Goal: Task Accomplishment & Management: Manage account settings

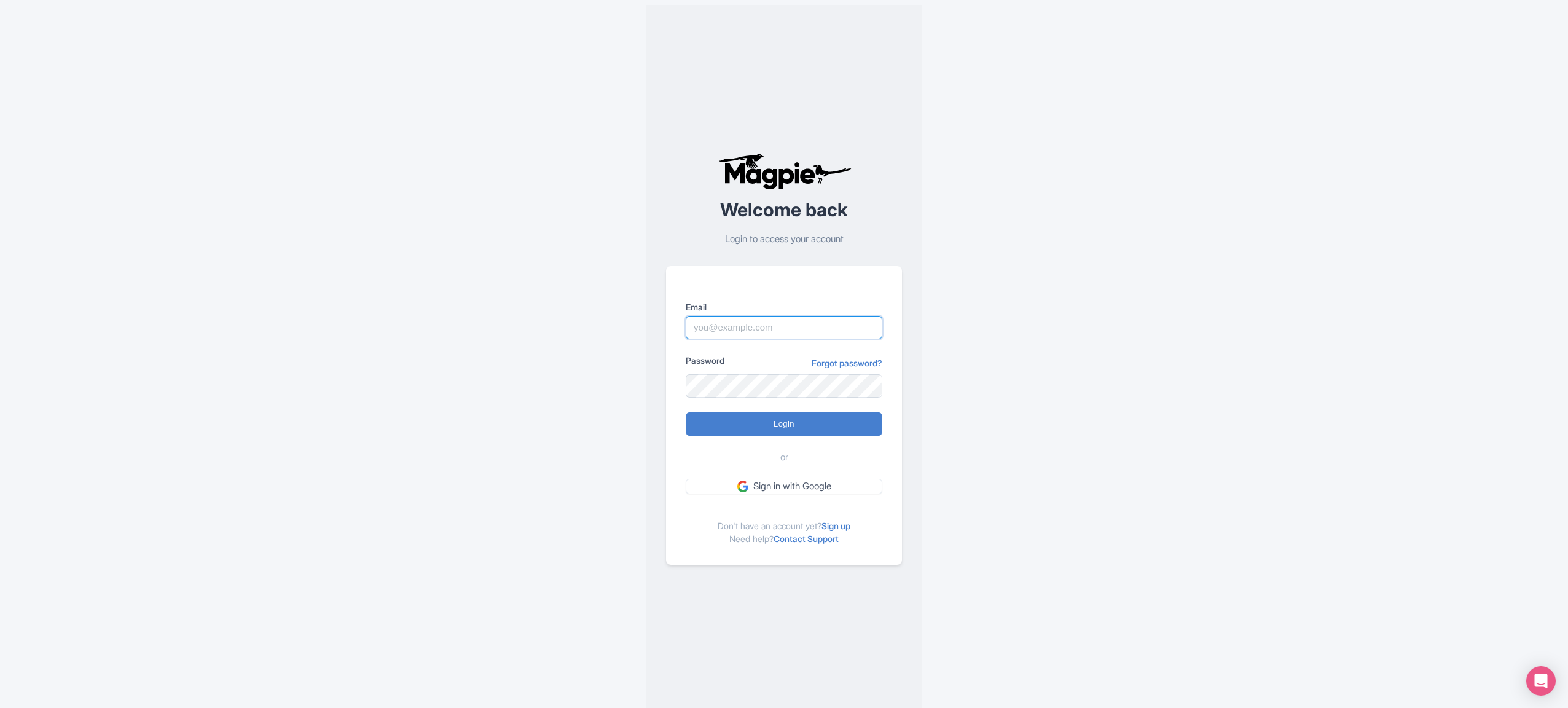
click at [771, 323] on input "Email" at bounding box center [784, 327] width 197 height 23
type input "[PERSON_NAME][EMAIL_ADDRESS][PERSON_NAME][DOMAIN_NAME]"
click at [771, 416] on input "Login" at bounding box center [784, 424] width 197 height 23
type input "Logging in..."
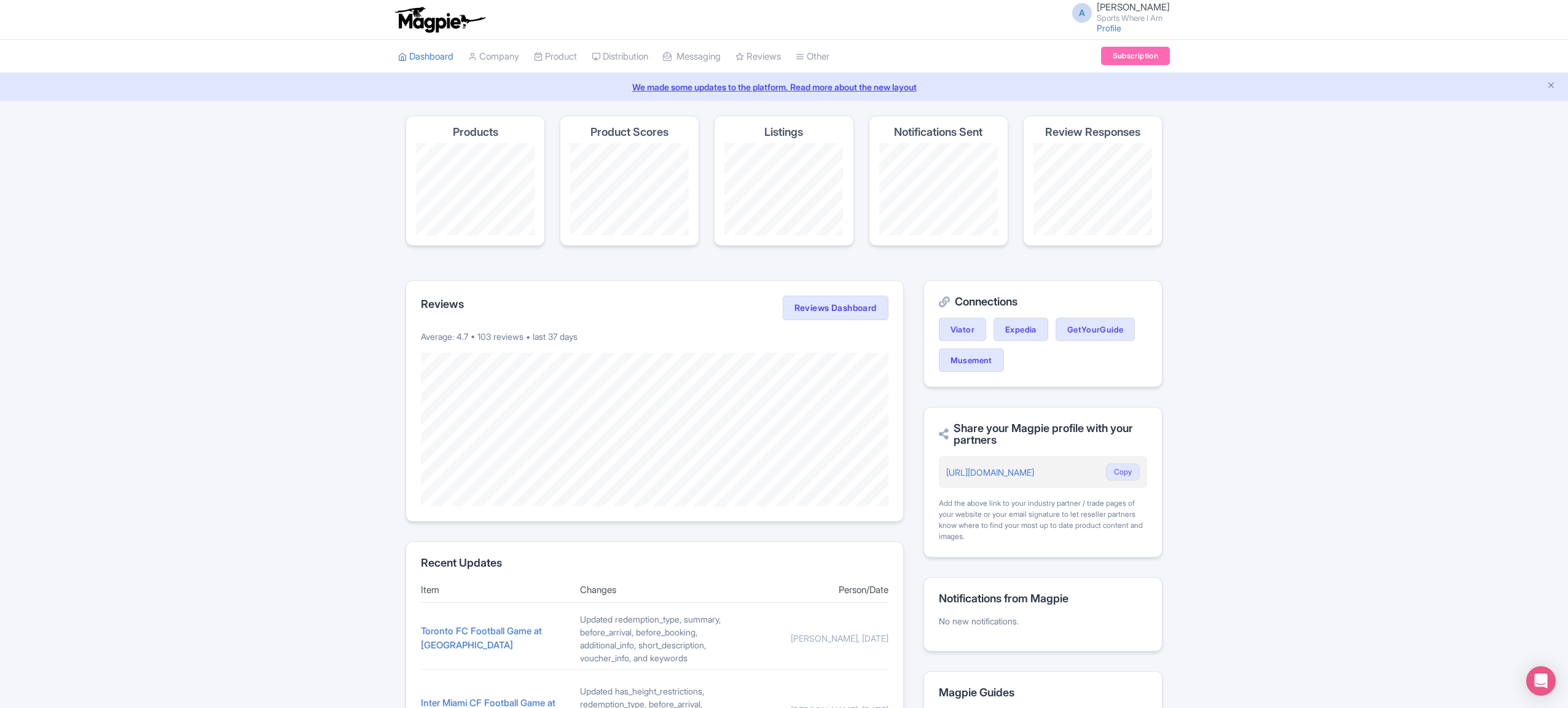
click at [182, 259] on div "Success You have been logged in Magpie recommends Look into TUI Musement as a d…" at bounding box center [784, 572] width 1568 height 912
click at [564, 80] on link "My Products" at bounding box center [593, 87] width 117 height 19
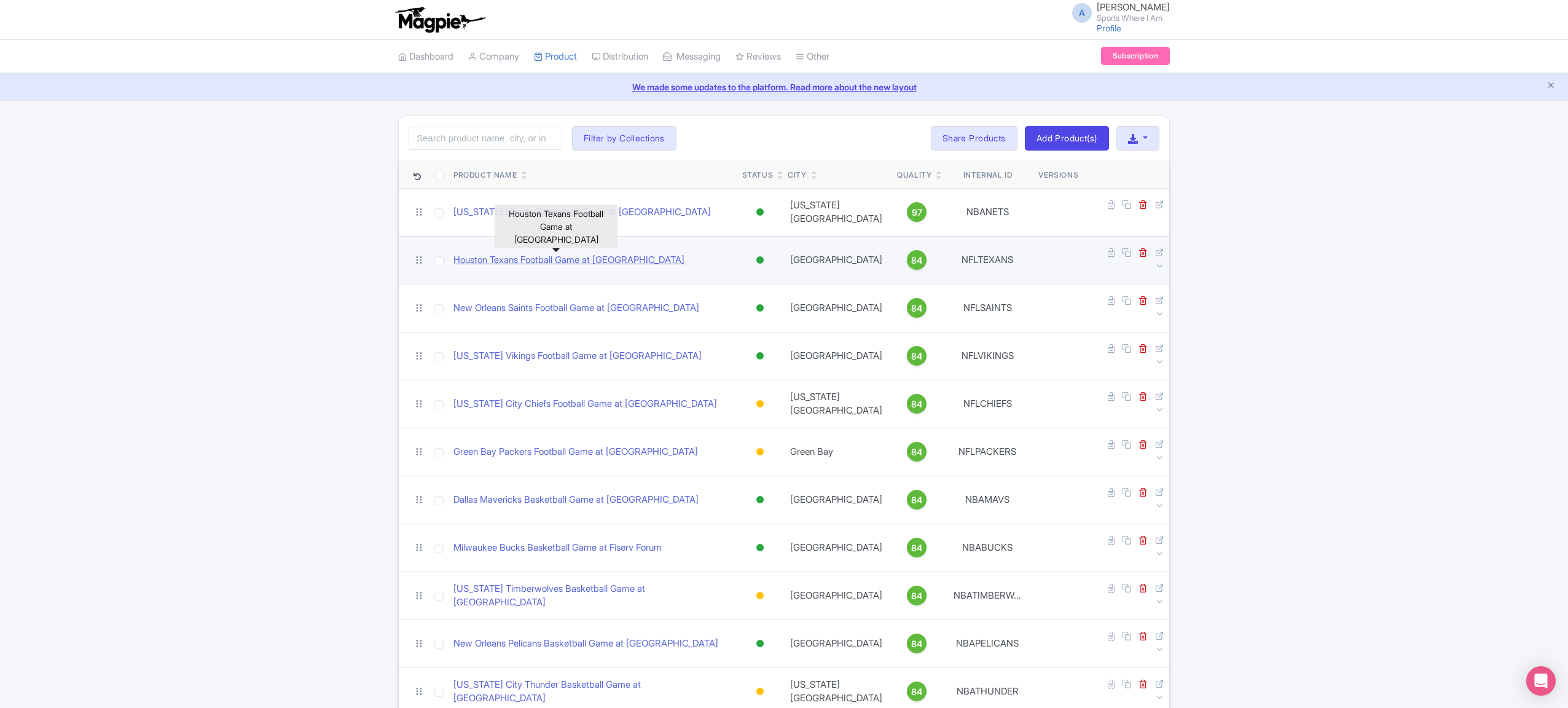
click at [549, 253] on link "Houston Texans Football Game at [GEOGRAPHIC_DATA]" at bounding box center [569, 260] width 231 height 14
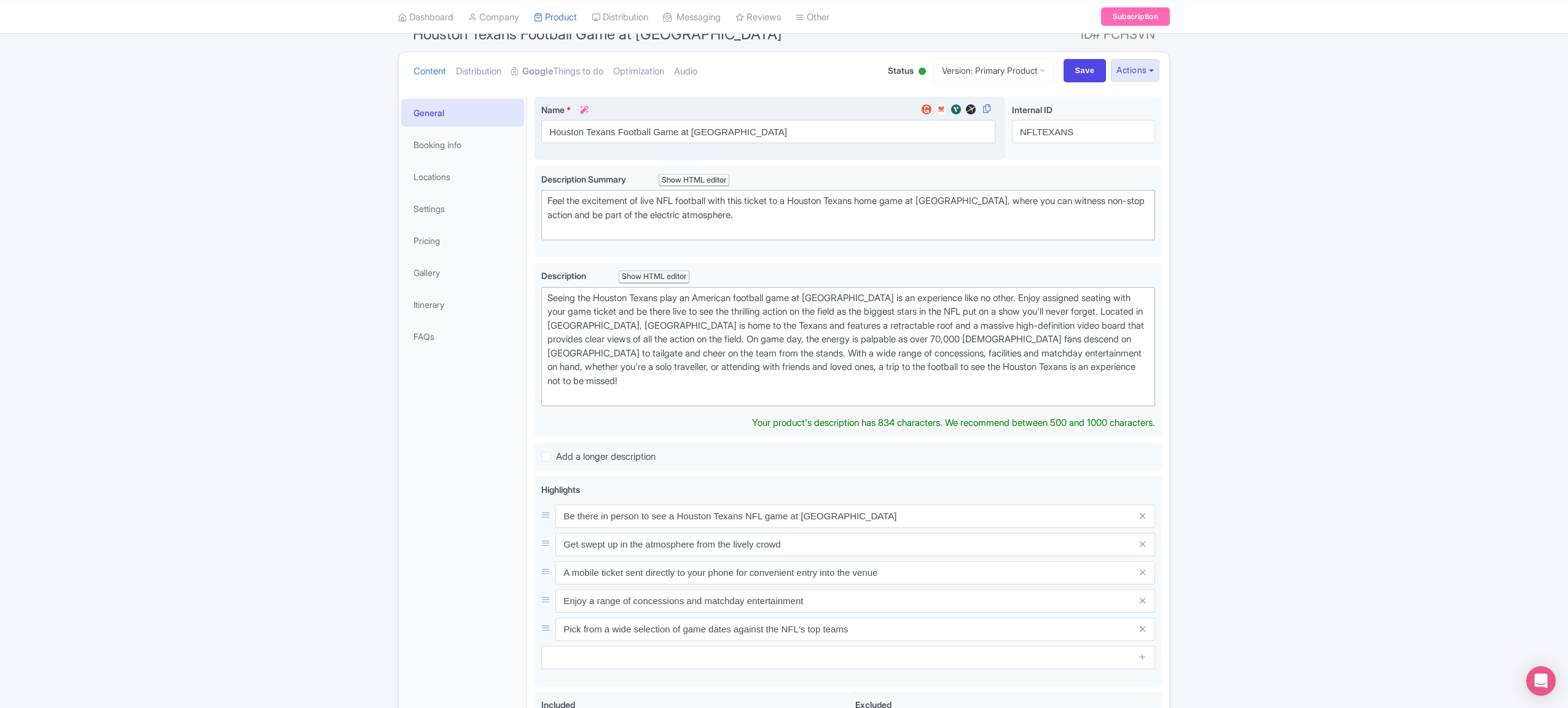
scroll to position [112, 0]
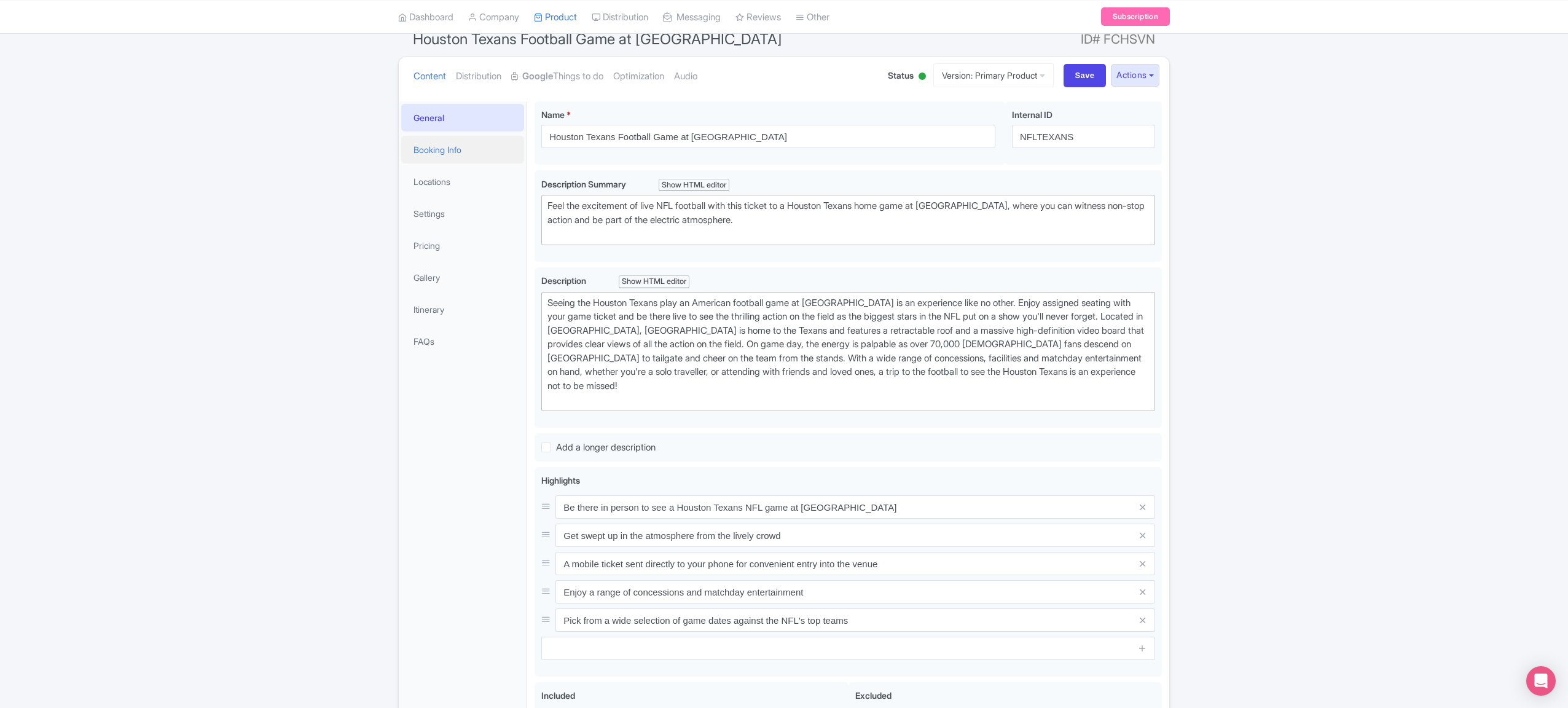
click at [466, 140] on link "Booking Info" at bounding box center [462, 149] width 123 height 28
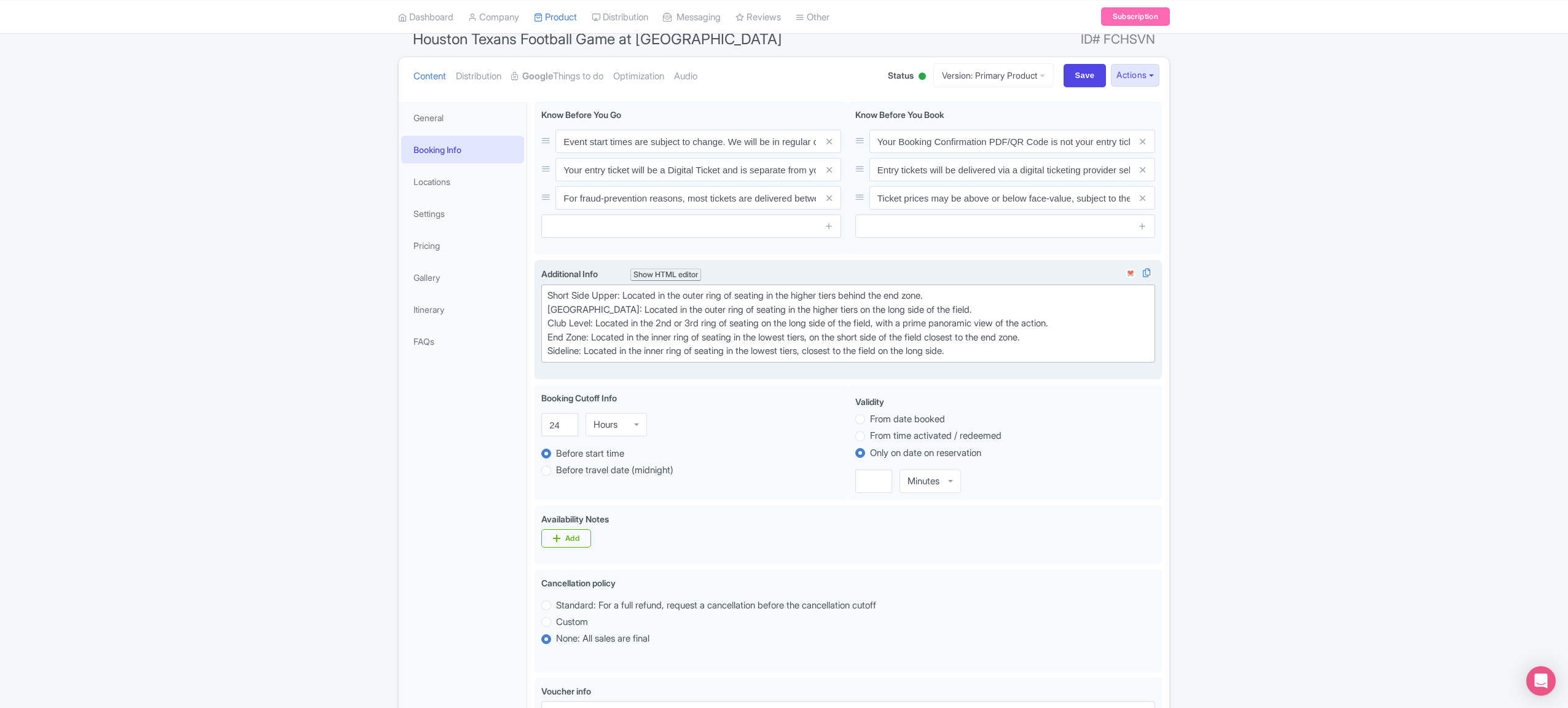
click at [650, 303] on div "Short Side Upper: Located in the outer ring of seating in the higher tiers behi…" at bounding box center [848, 323] width 601 height 70
click at [429, 101] on li "General" at bounding box center [462, 118] width 128 height 32
click at [429, 108] on link "General" at bounding box center [462, 118] width 123 height 28
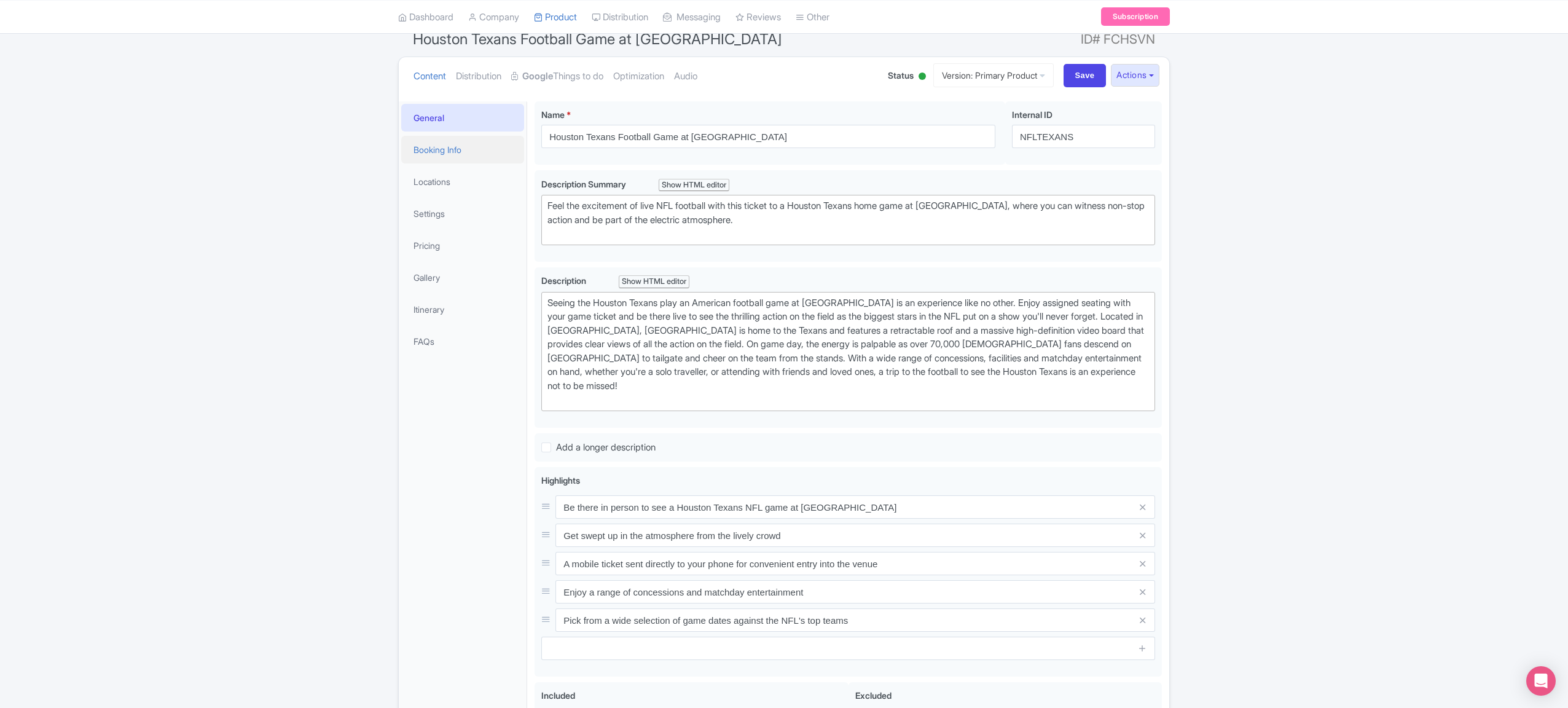
click at [446, 154] on link "Booking Info" at bounding box center [462, 149] width 123 height 28
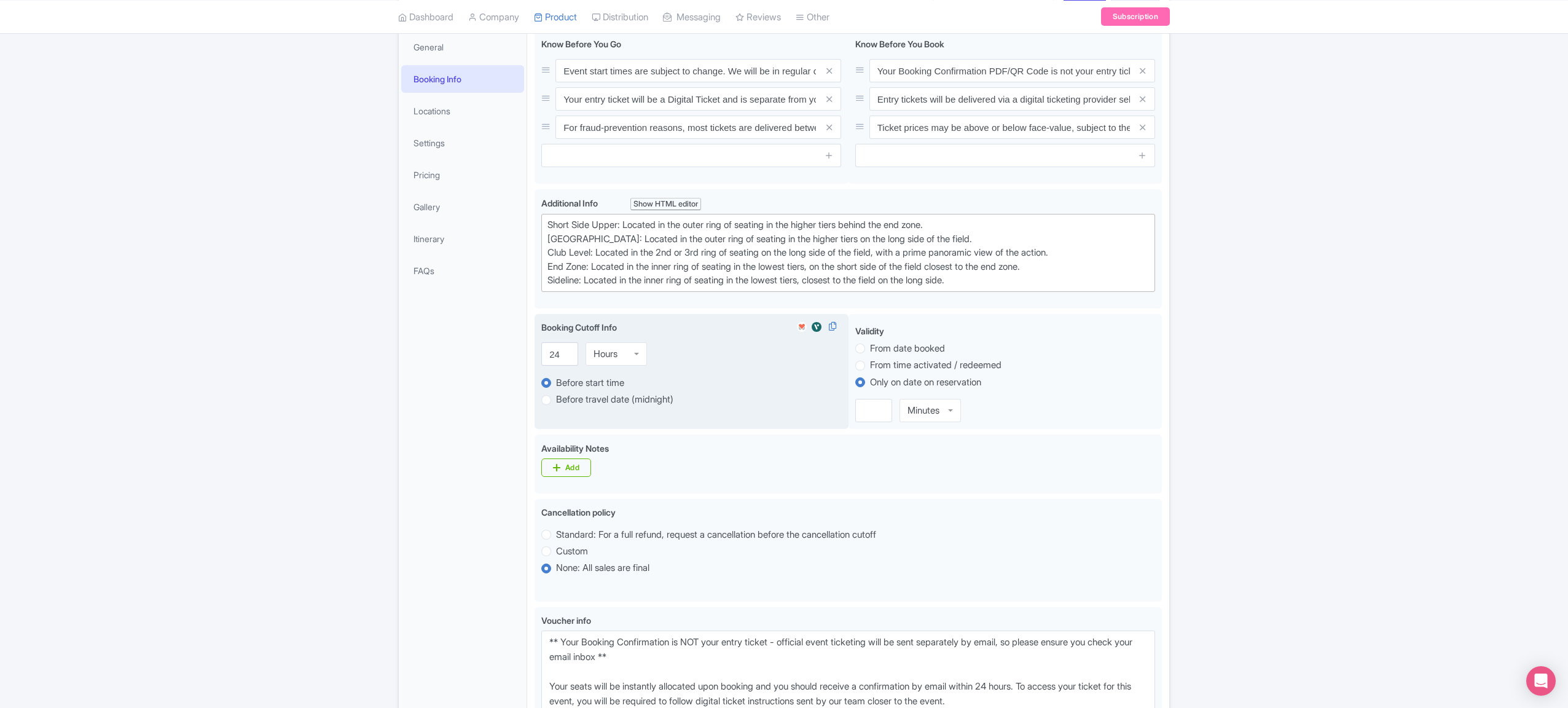
scroll to position [160, 0]
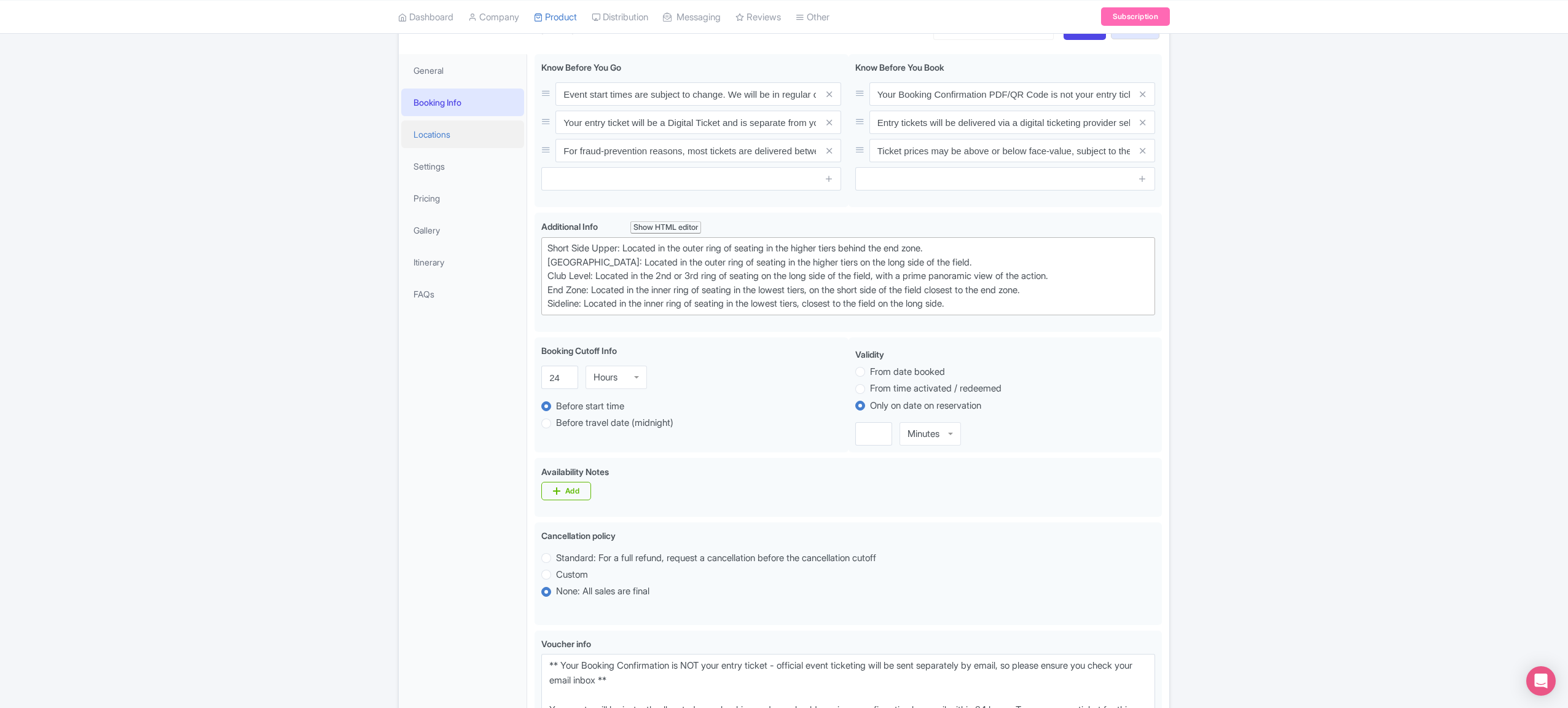
click at [435, 144] on link "Locations" at bounding box center [462, 134] width 123 height 28
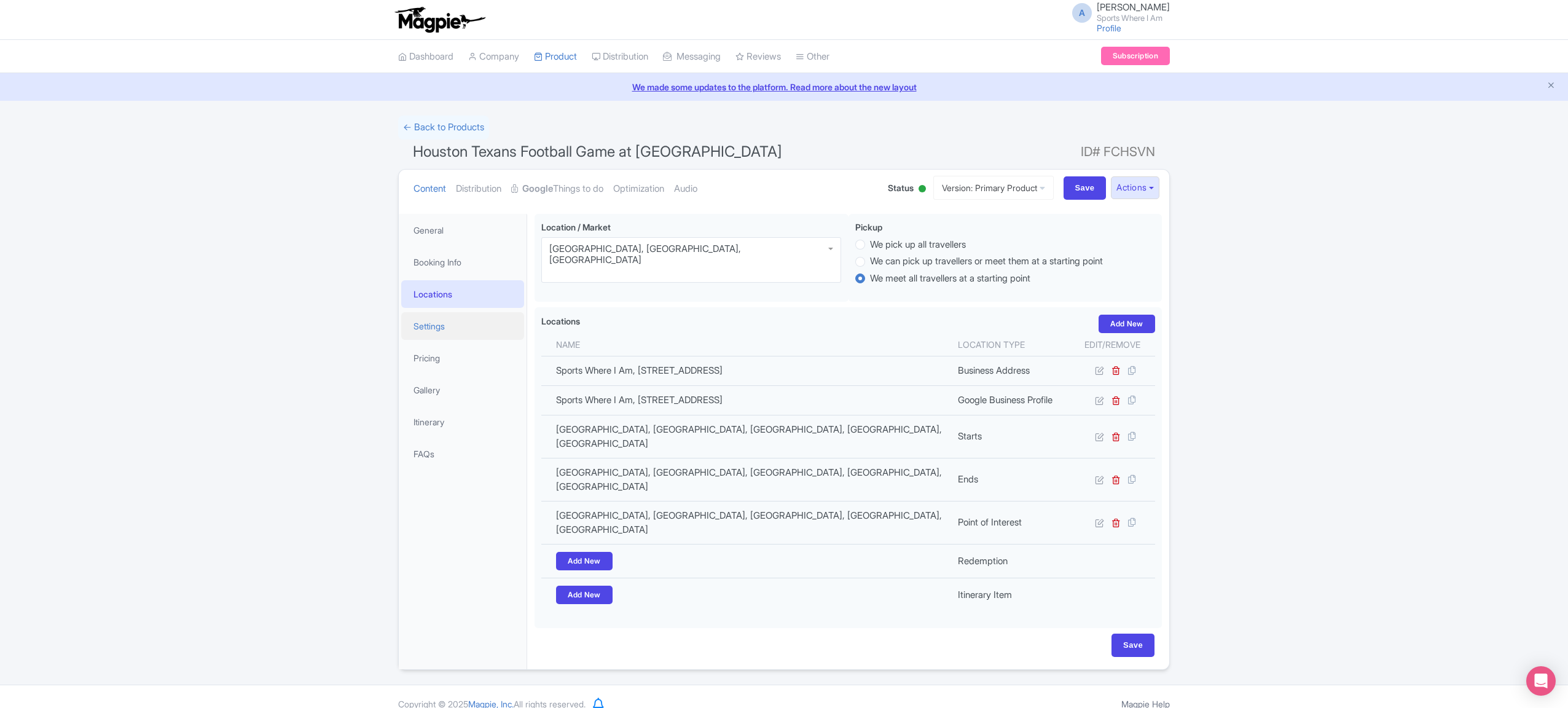
click at [449, 315] on link "Settings" at bounding box center [462, 326] width 123 height 28
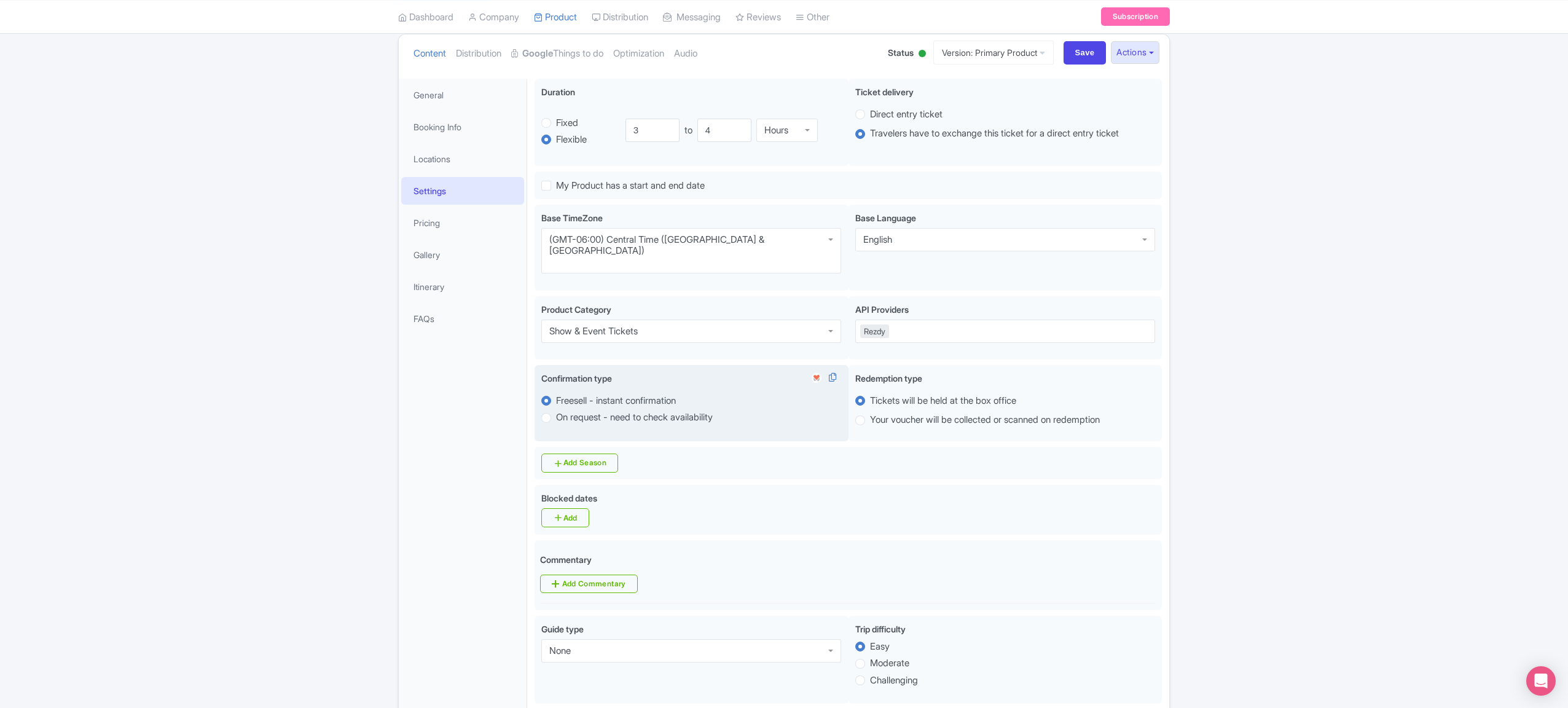
scroll to position [44, 0]
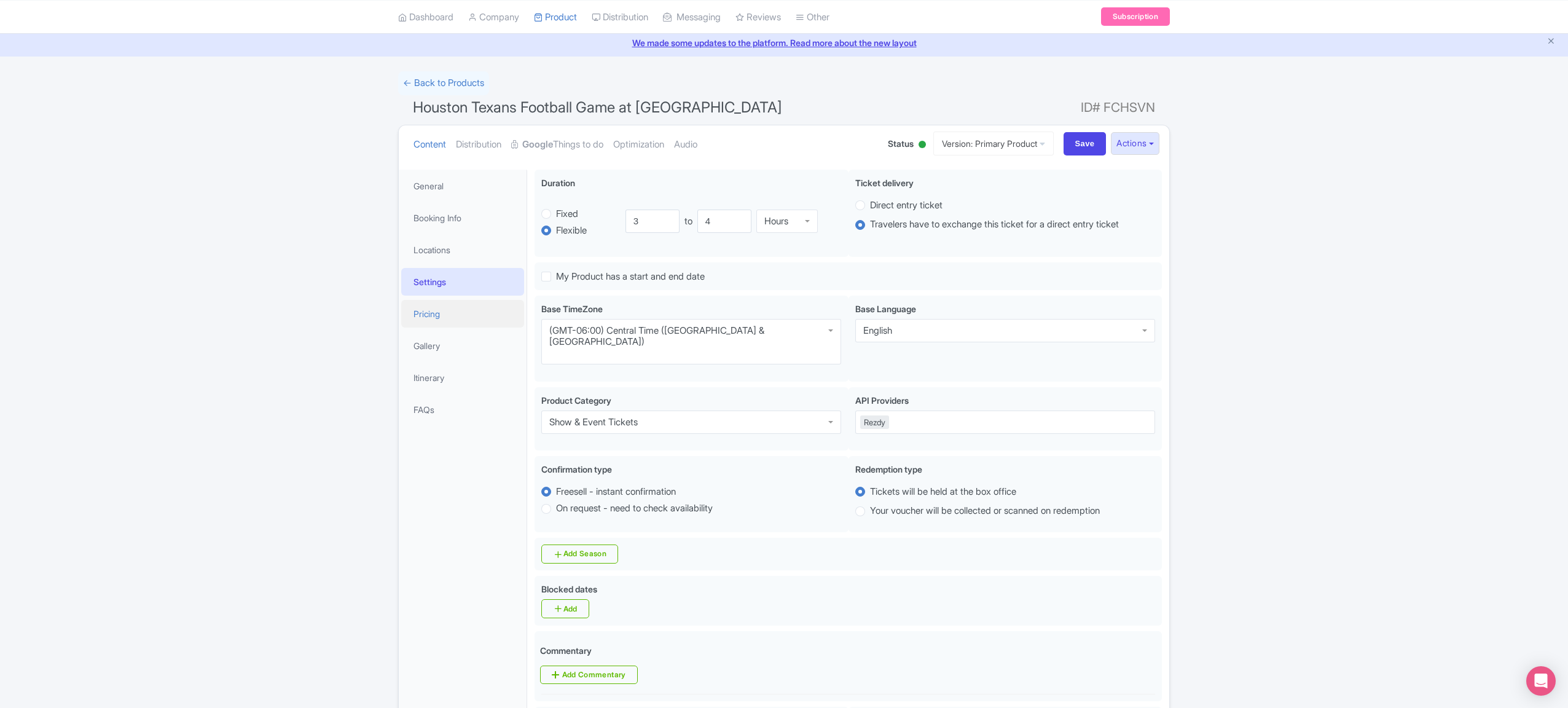
click at [446, 312] on link "Pricing" at bounding box center [462, 314] width 123 height 28
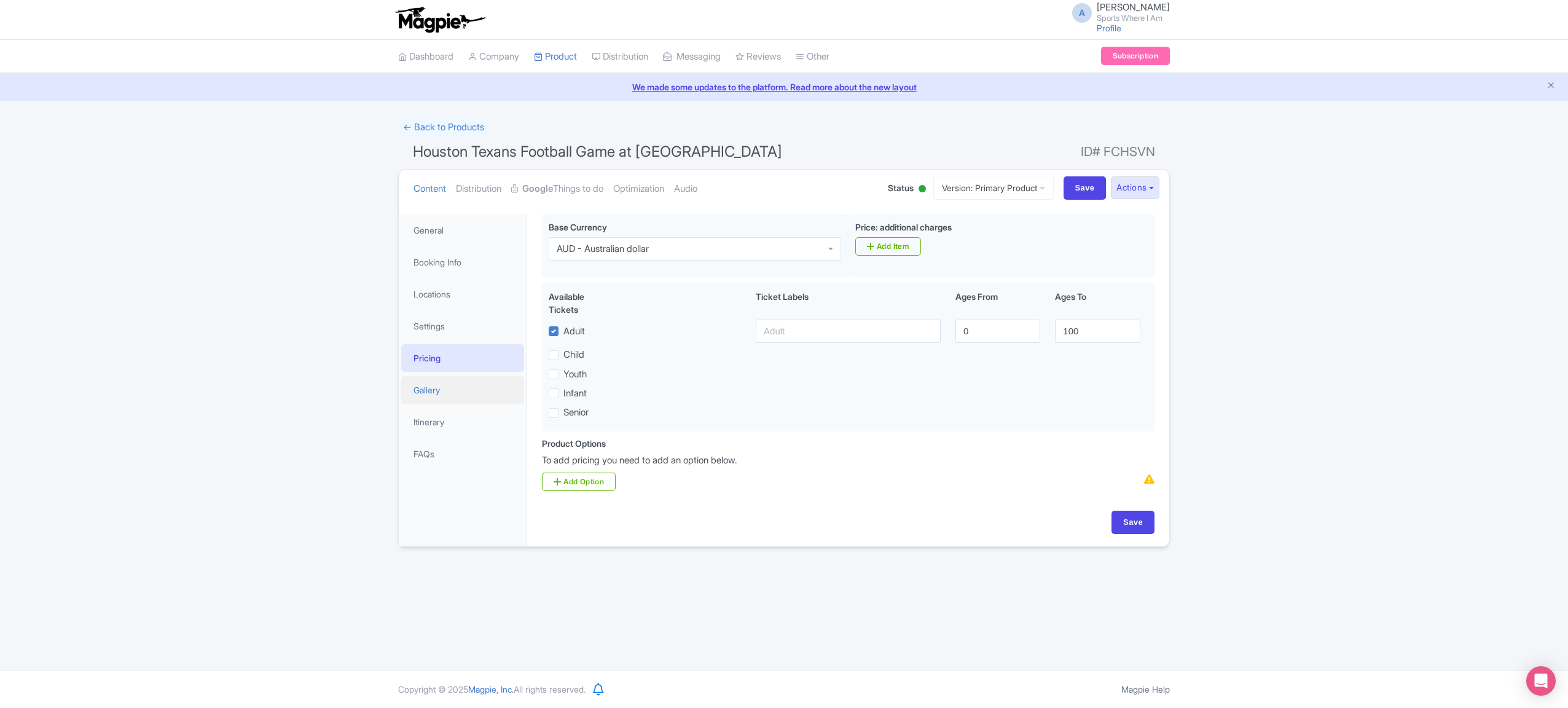
click at [445, 391] on link "Gallery" at bounding box center [462, 390] width 123 height 28
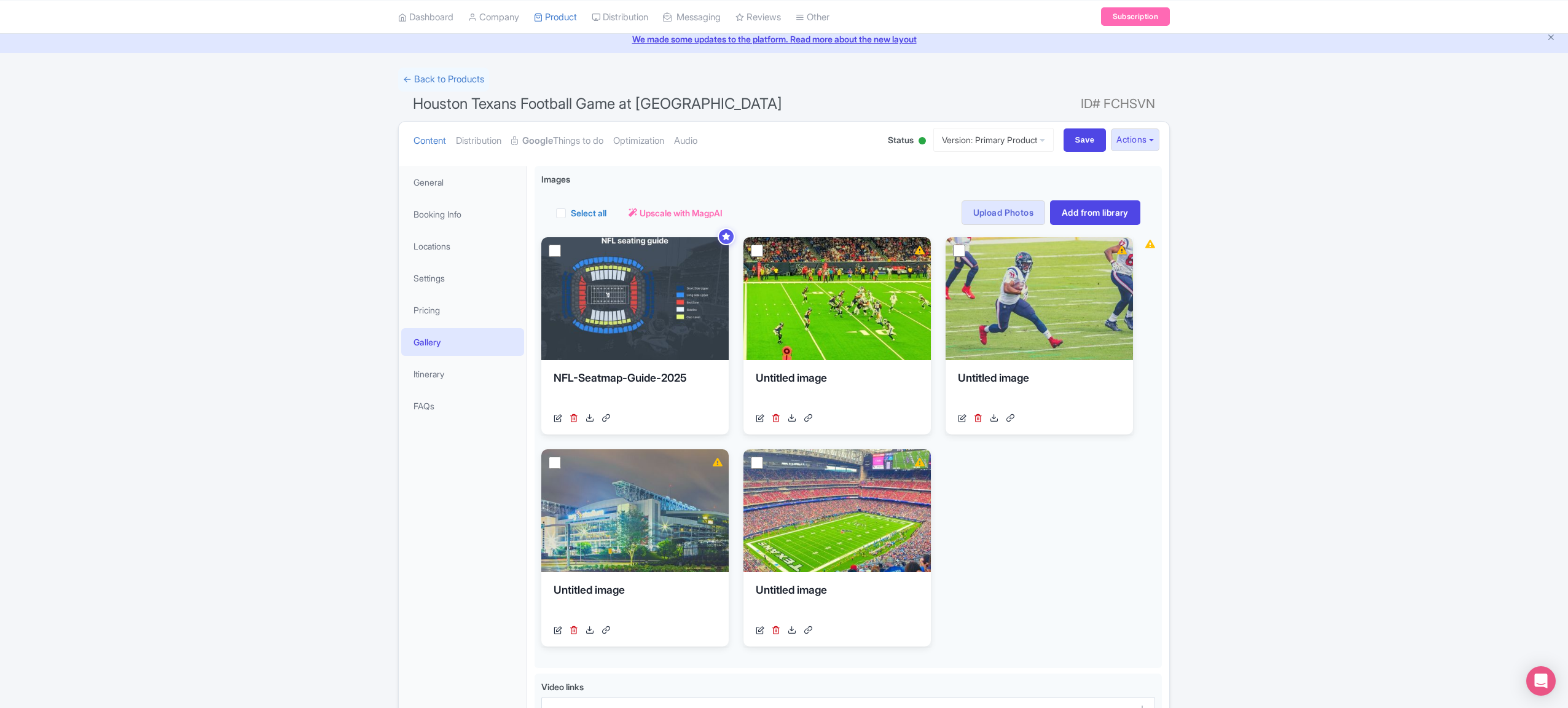
scroll to position [50, 0]
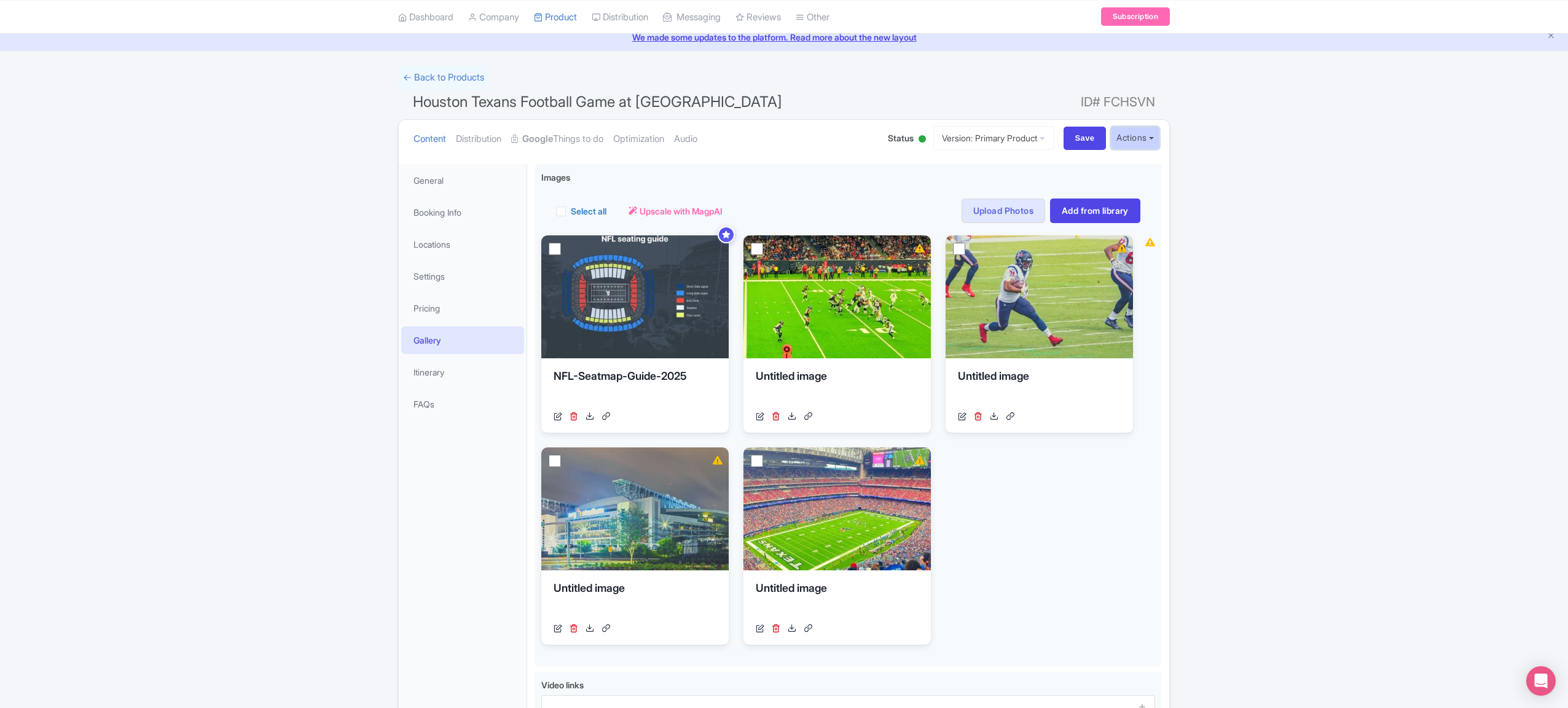
click at [1147, 142] on button "Actions" at bounding box center [1135, 138] width 49 height 23
click at [1015, 186] on link "Industry Partner View" at bounding box center [996, 190] width 118 height 19
